Goal: Transaction & Acquisition: Purchase product/service

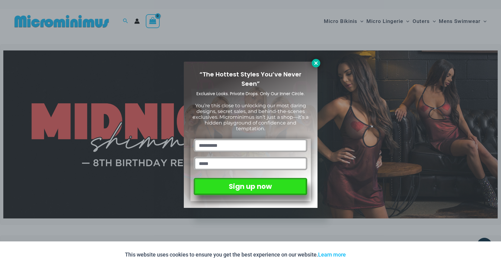
click at [316, 63] on icon at bounding box center [315, 62] width 3 height 3
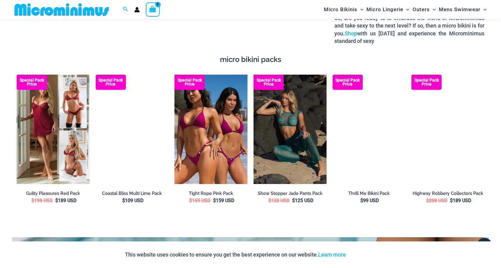
scroll to position [1068, 0]
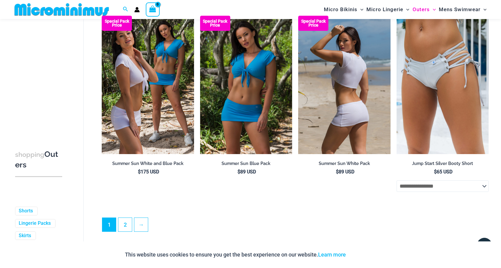
scroll to position [1472, 0]
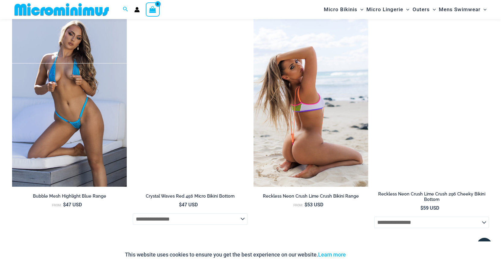
scroll to position [782, 0]
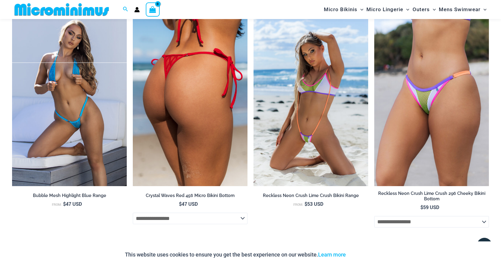
click at [177, 72] on img at bounding box center [190, 100] width 115 height 172
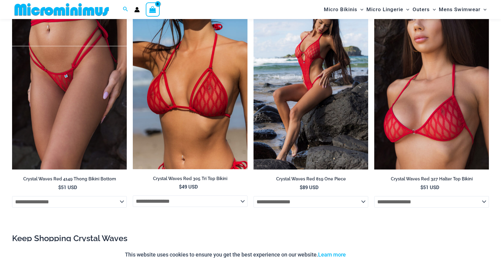
scroll to position [680, 0]
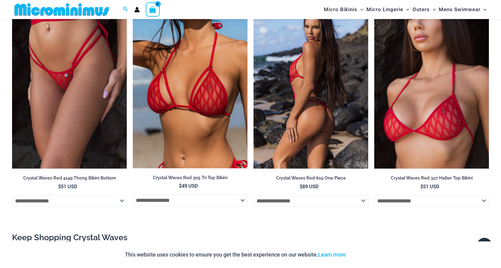
click at [300, 66] on img at bounding box center [311, 82] width 115 height 172
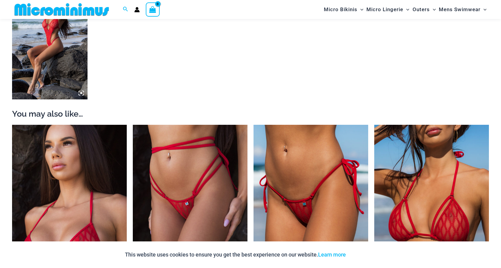
scroll to position [553, 0]
